Goal: Task Accomplishment & Management: Manage account settings

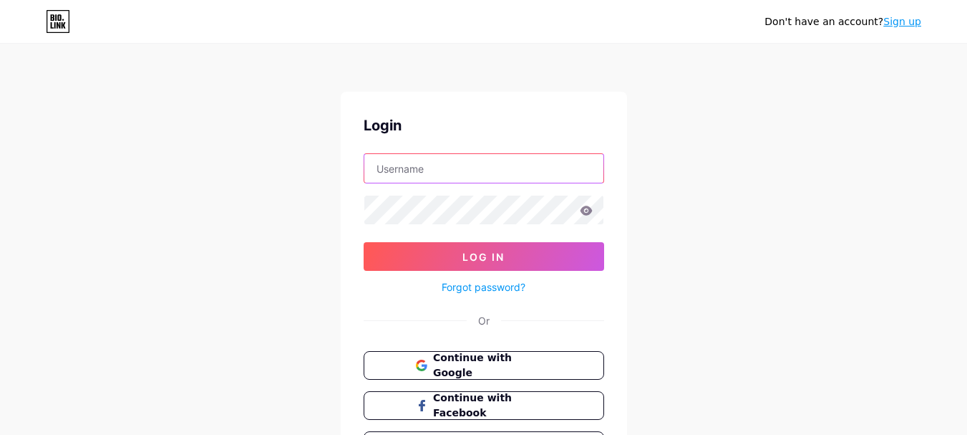
click at [436, 180] on input "text" at bounding box center [483, 168] width 239 height 29
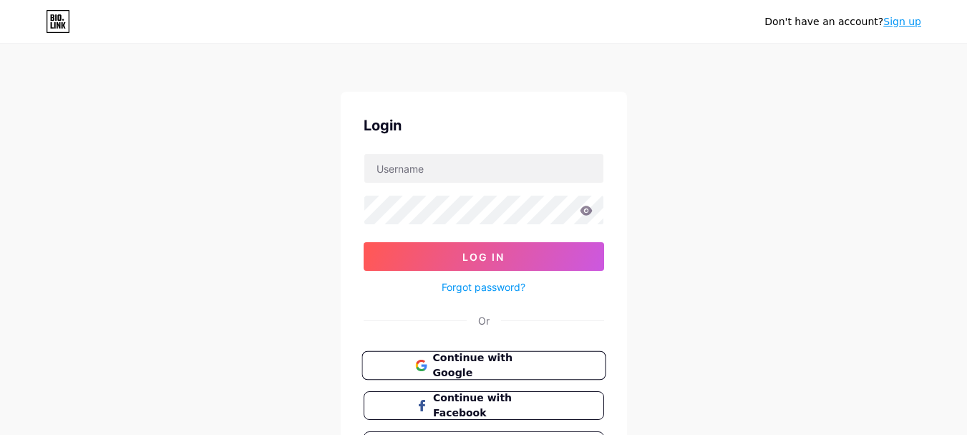
click at [436, 360] on span "Continue with Google" at bounding box center [492, 365] width 120 height 31
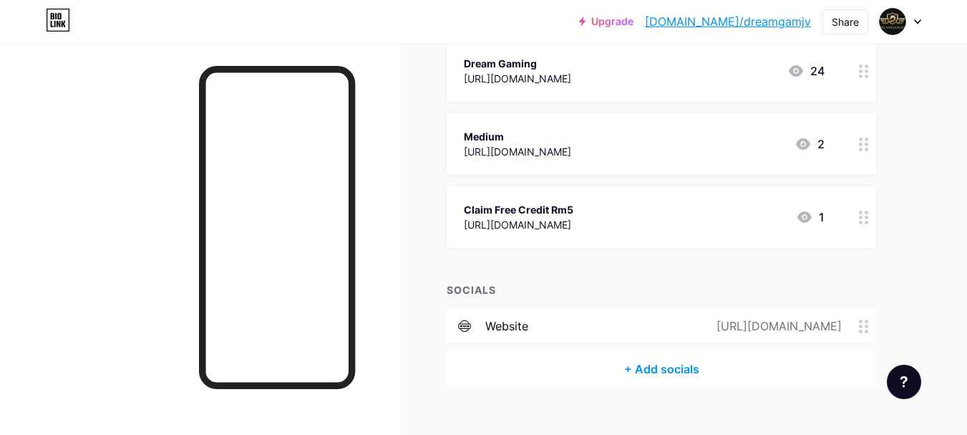
scroll to position [208, 0]
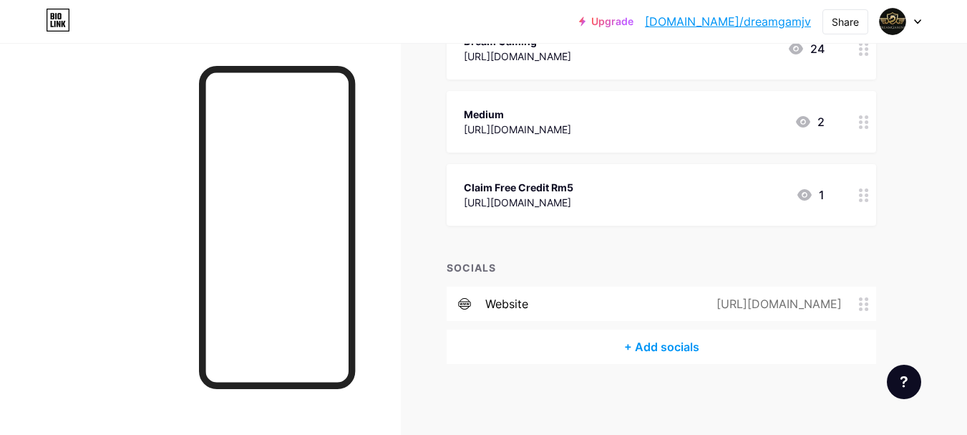
click at [694, 306] on div "[URL][DOMAIN_NAME]" at bounding box center [776, 303] width 165 height 17
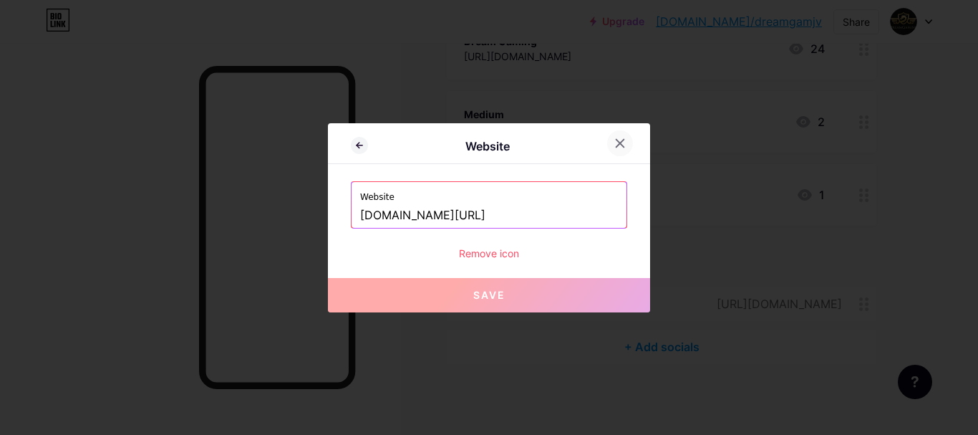
click at [622, 142] on icon at bounding box center [620, 143] width 8 height 8
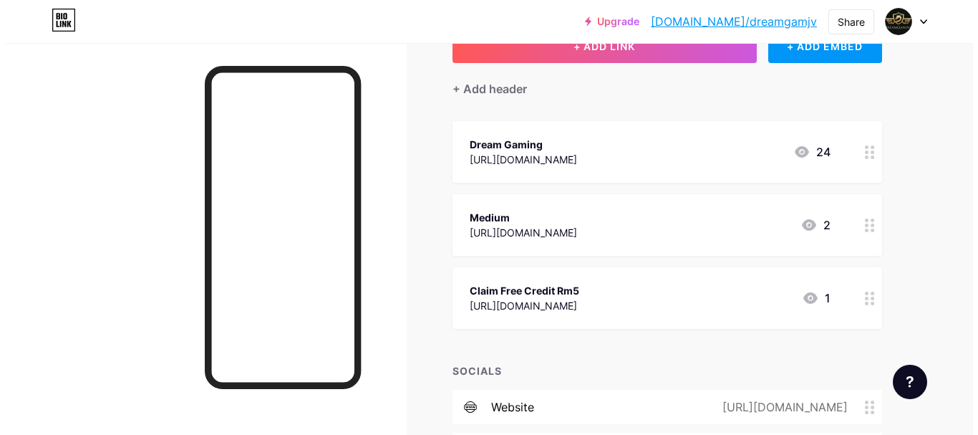
scroll to position [0, 0]
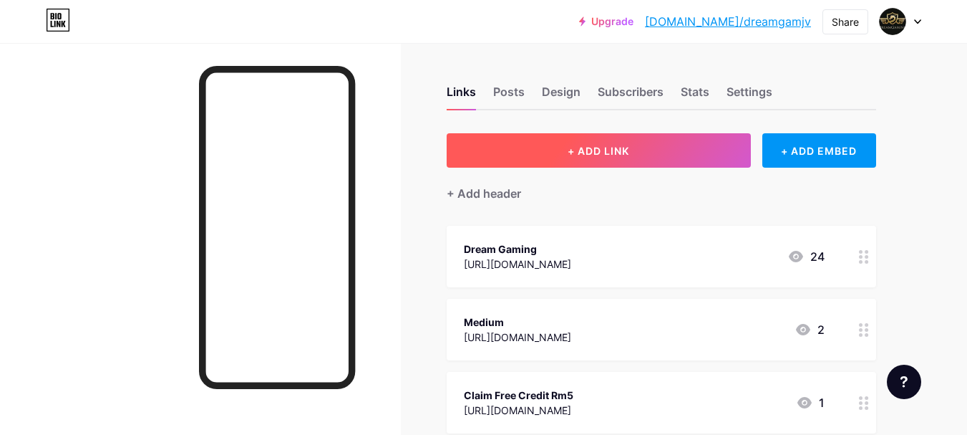
click at [578, 146] on span "+ ADD LINK" at bounding box center [599, 151] width 62 height 12
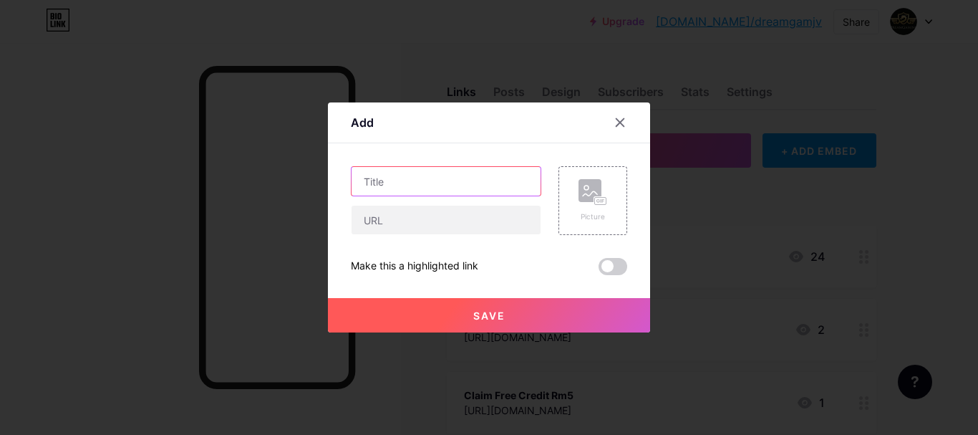
click at [396, 188] on input "text" at bounding box center [446, 181] width 189 height 29
paste input "free credit new register 2022"
type input "free credit new register 2022"
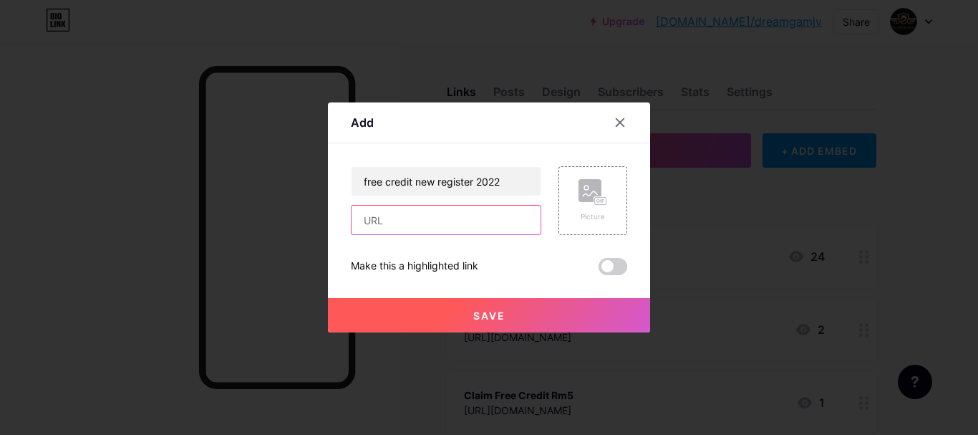
click at [494, 226] on input "text" at bounding box center [446, 219] width 189 height 29
paste input "www.dreamgamingmy.com/post/bouns"
type input "www.dreamgamingmy.com/post/bouns"
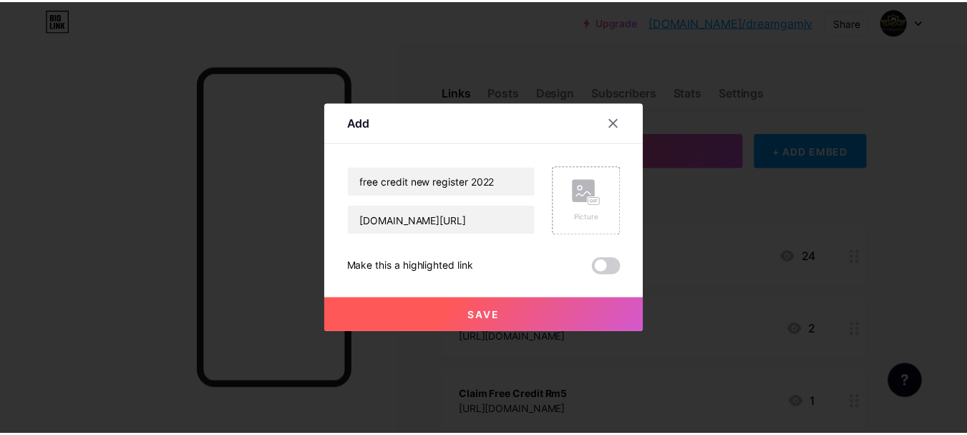
scroll to position [0, 0]
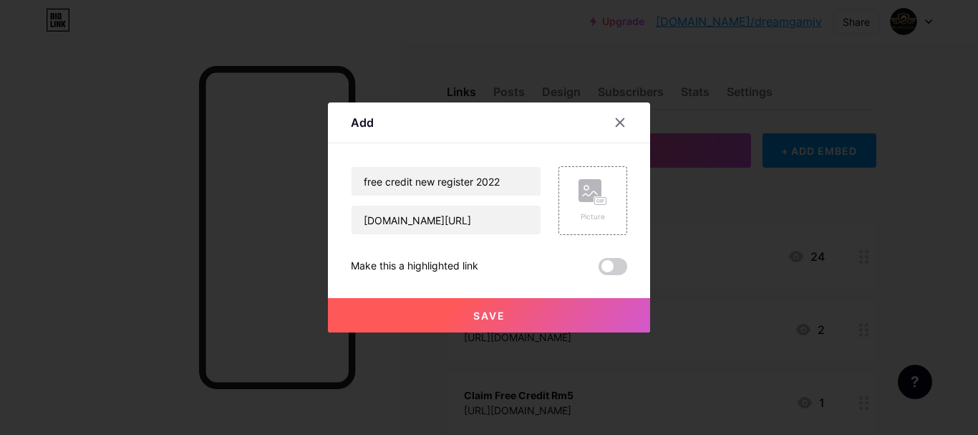
click at [496, 305] on button "Save" at bounding box center [489, 315] width 322 height 34
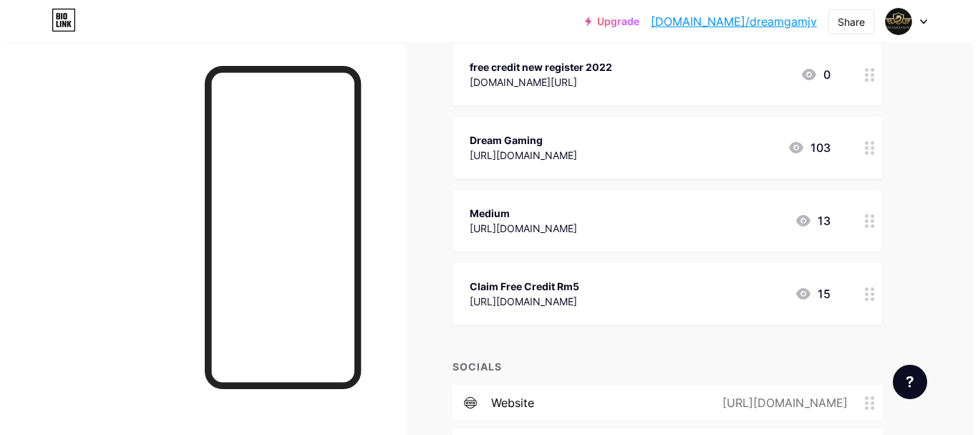
scroll to position [215, 0]
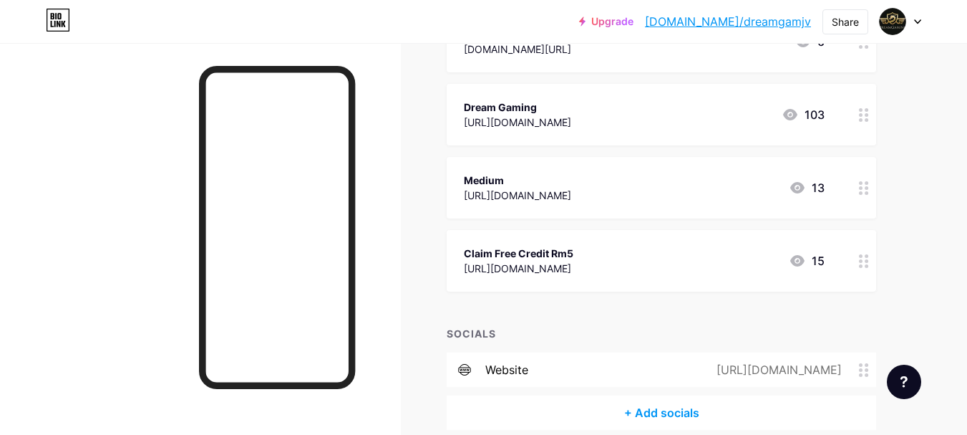
click at [694, 373] on div "https://www.dreamgamingmy.com/post/bouns" at bounding box center [776, 369] width 165 height 17
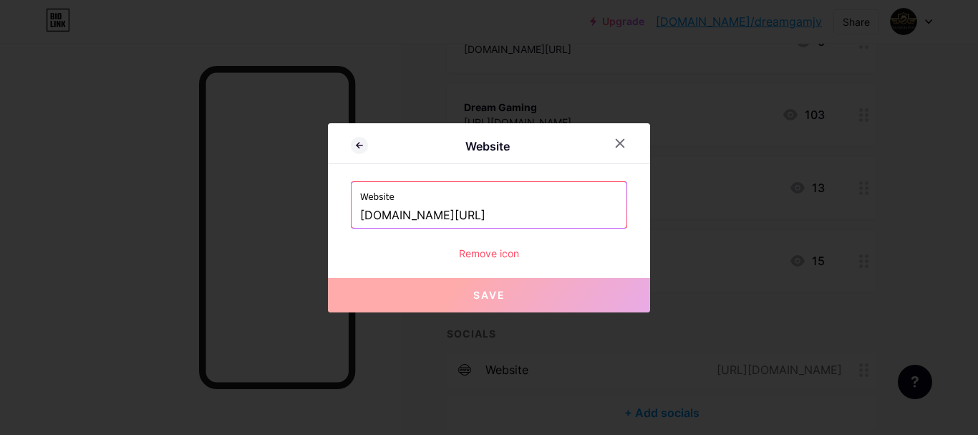
click at [432, 215] on input "www.dreamgamingmy.com/post/bouns" at bounding box center [489, 215] width 258 height 24
paste input "www.dreamgamingmy.com/sic-bo"
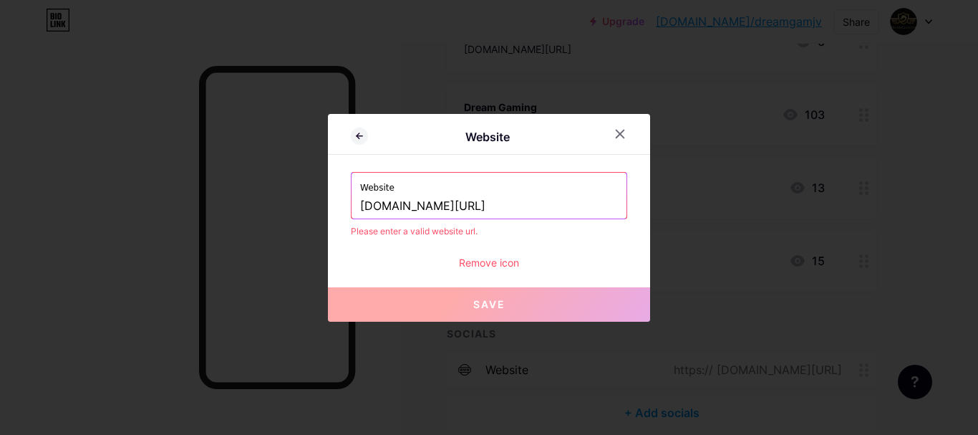
click at [394, 206] on input "www.dreamgamingmy.com/sic-bo" at bounding box center [489, 206] width 258 height 24
click at [393, 206] on input "www.dreamgamingmy.com/sic-bo" at bounding box center [489, 206] width 258 height 24
paste input "https://www.dreamgamingmy.com/post/how-to-play-blackjack-online-malaysia-dream-…"
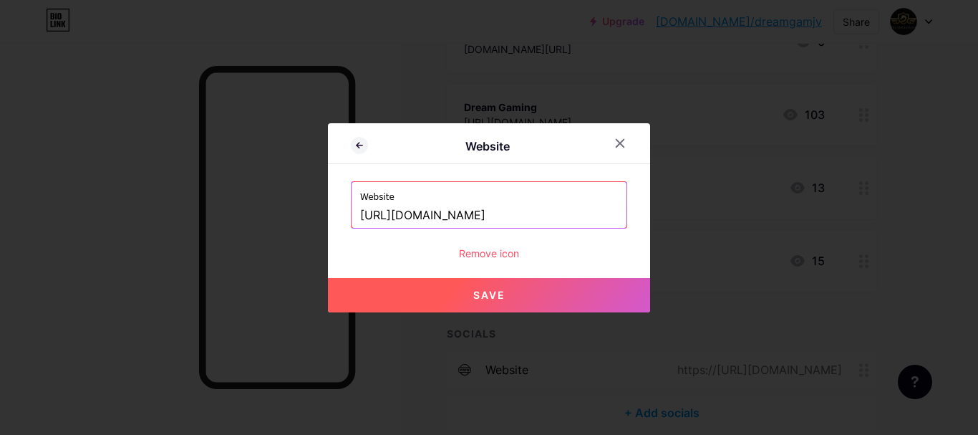
scroll to position [0, 256]
type input "https://www.dreamgamingmy.com/post/how-to-play-blackjack-online-malaysia-dream-…"
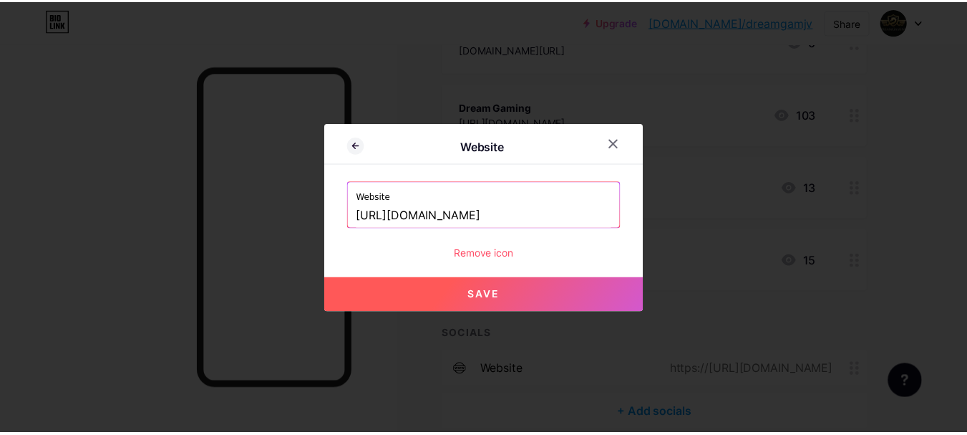
scroll to position [0, 0]
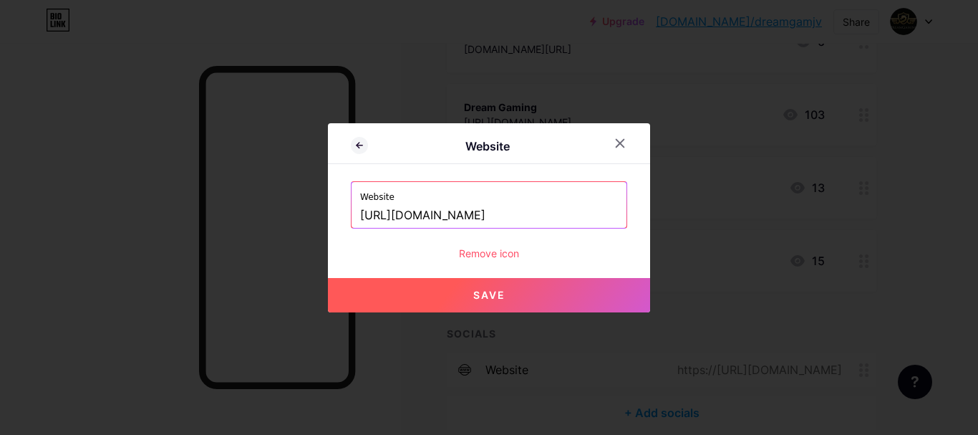
click at [409, 285] on button "Save" at bounding box center [489, 295] width 322 height 34
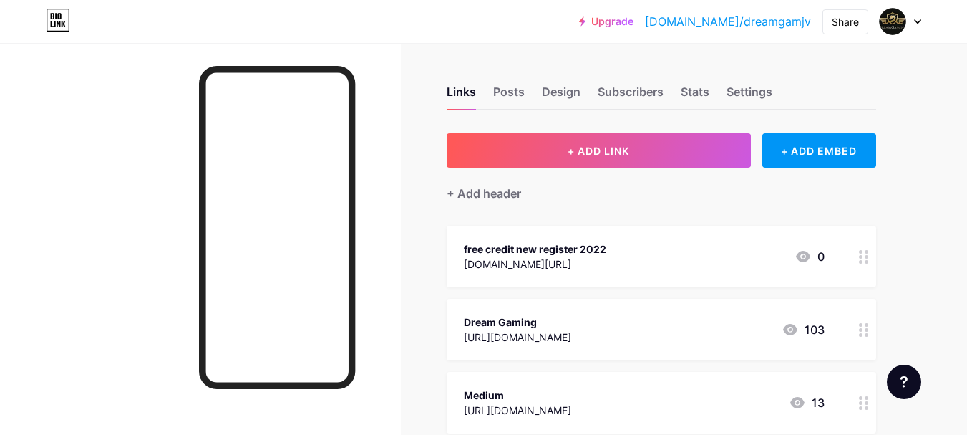
click at [810, 21] on link "bio.link/dreamgamjv" at bounding box center [728, 21] width 166 height 17
click at [513, 89] on div "Posts" at bounding box center [508, 96] width 31 height 26
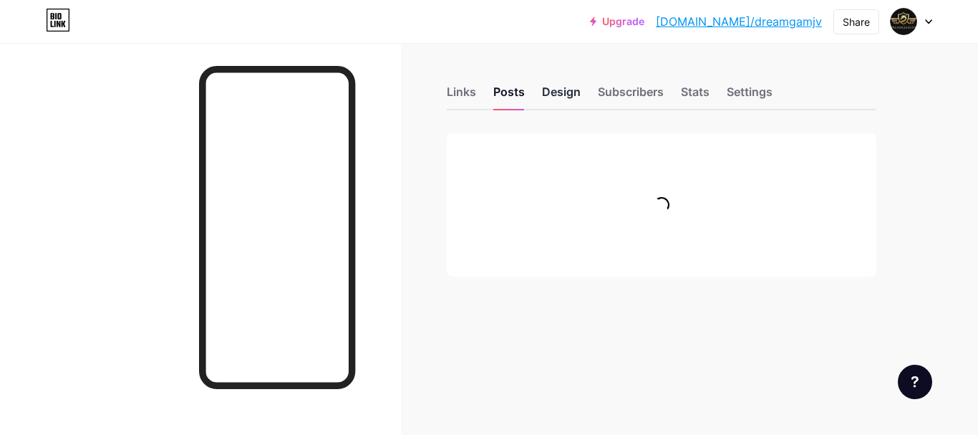
click at [553, 91] on div "Design" at bounding box center [561, 96] width 39 height 26
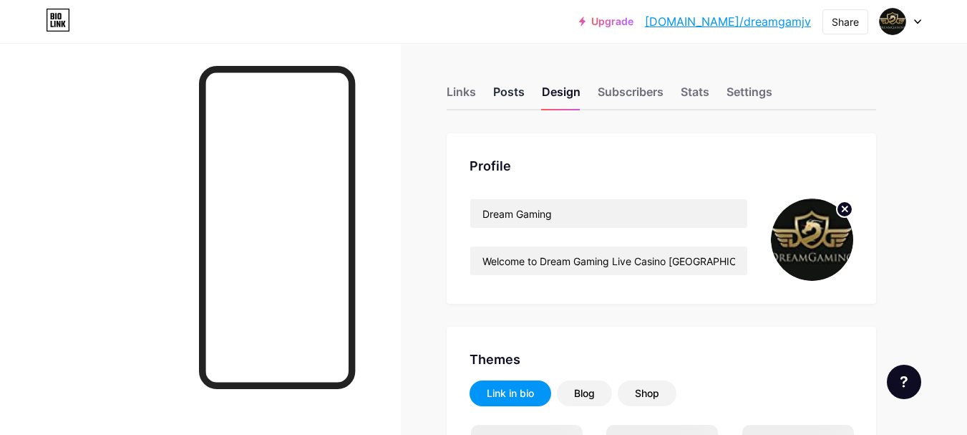
click at [507, 90] on div "Posts" at bounding box center [508, 96] width 31 height 26
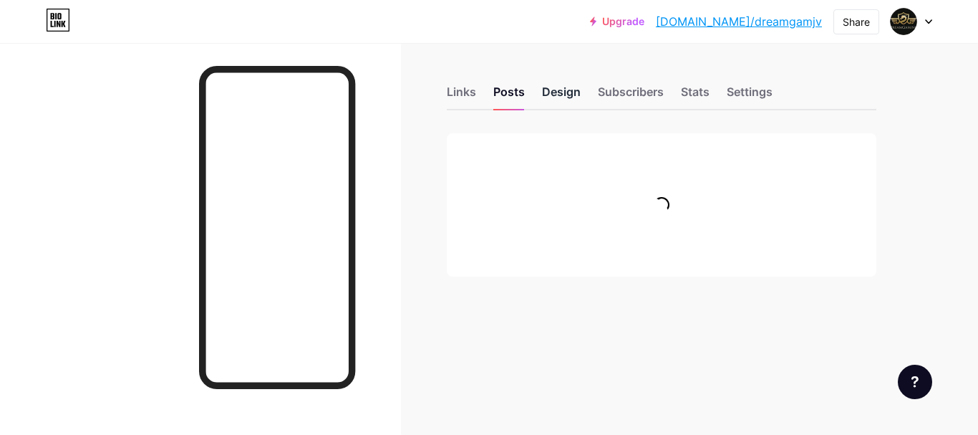
click at [567, 94] on div "Design" at bounding box center [561, 96] width 39 height 26
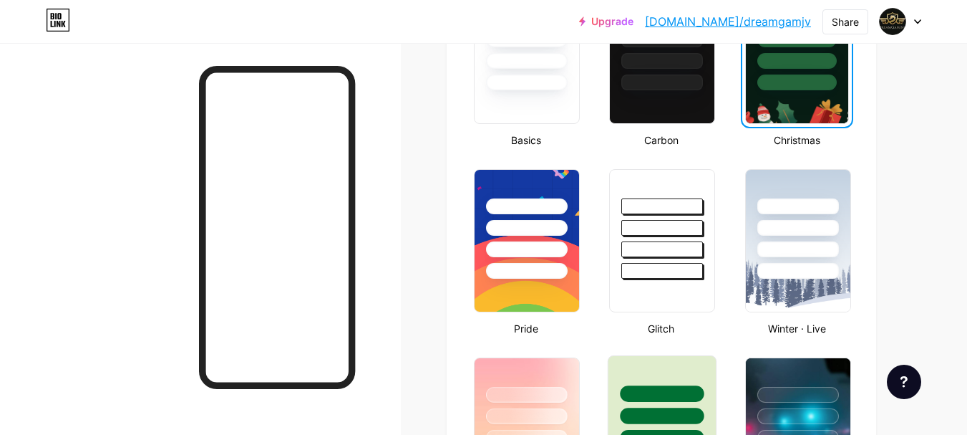
scroll to position [787, 0]
